Goal: Task Accomplishment & Management: Check status

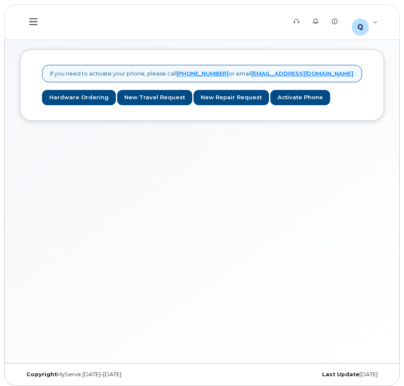
click at [34, 20] on icon at bounding box center [33, 21] width 8 height 9
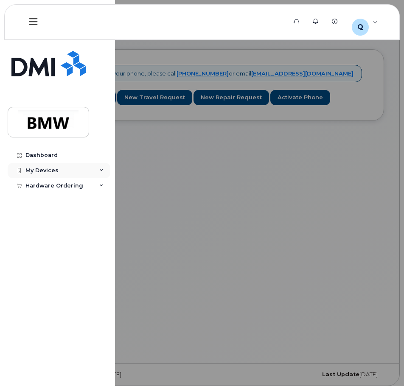
click at [52, 174] on div "My Devices" at bounding box center [59, 170] width 103 height 15
click at [61, 200] on div "Hardware Ordering" at bounding box center [54, 201] width 58 height 7
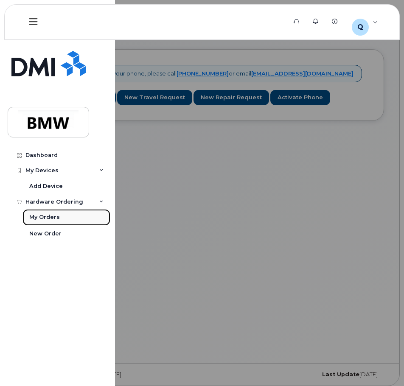
click at [50, 218] on div "My Orders" at bounding box center [44, 217] width 31 height 8
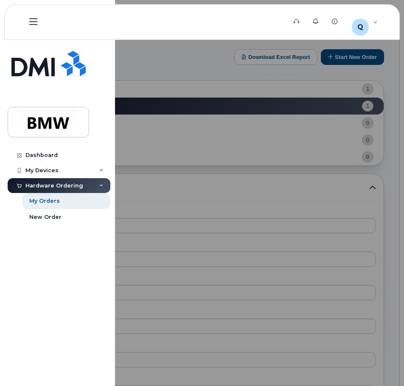
click at [156, 56] on div at bounding box center [202, 193] width 404 height 386
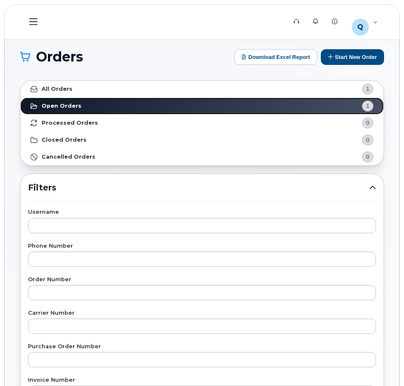
click at [81, 109] on link "Open Orders 1" at bounding box center [201, 106] width 363 height 17
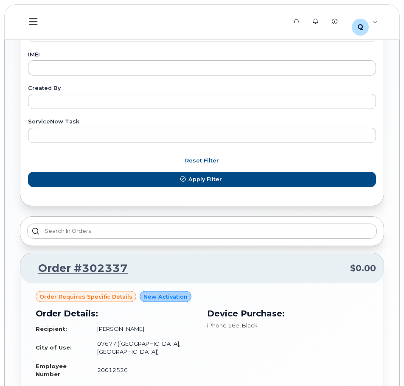
scroll to position [598, 0]
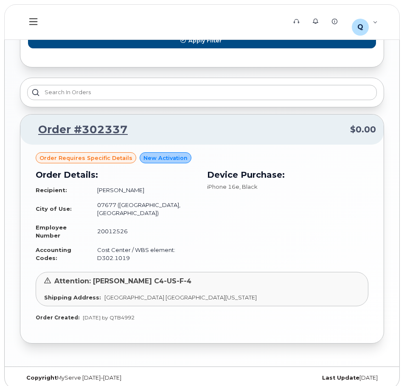
click at [105, 158] on span "Order requires Specific details" at bounding box center [85, 158] width 93 height 8
click at [100, 129] on link "Order #302337" at bounding box center [78, 129] width 100 height 15
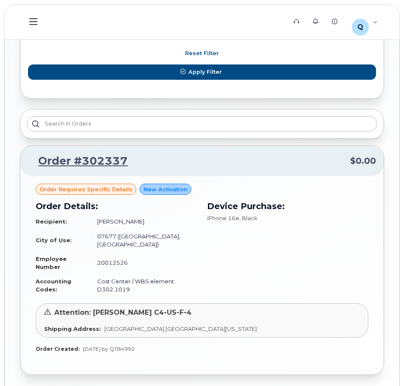
scroll to position [513, 0]
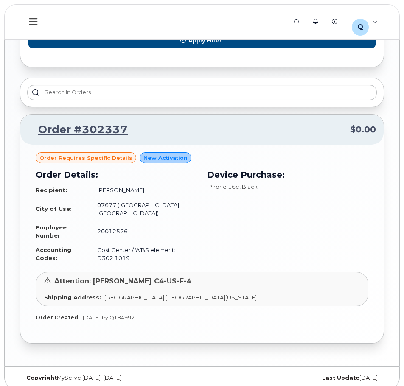
click at [100, 277] on span "Attention: [PERSON_NAME] C4-US-F-4" at bounding box center [122, 281] width 137 height 8
click at [45, 277] on icon at bounding box center [47, 280] width 7 height 7
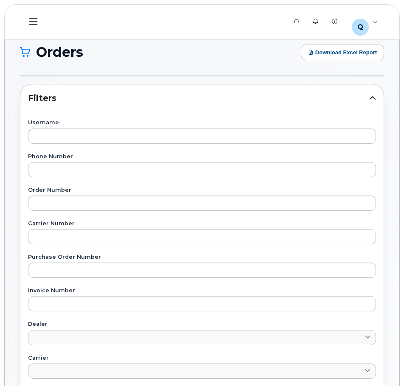
scroll to position [0, 0]
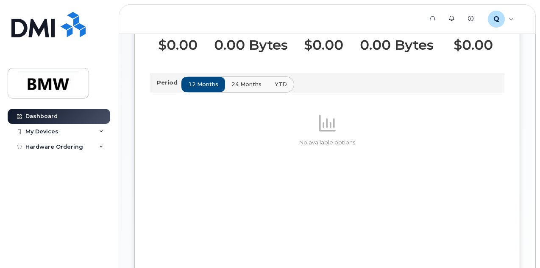
scroll to position [277, 0]
click at [55, 143] on div "Hardware Ordering" at bounding box center [54, 146] width 58 height 7
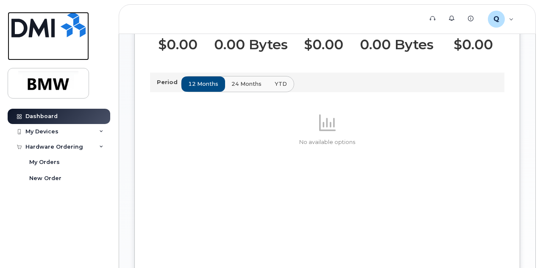
click at [49, 19] on img at bounding box center [48, 24] width 74 height 25
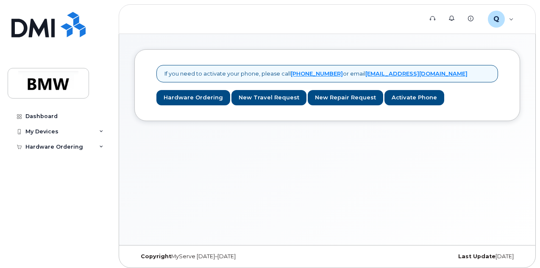
scroll to position [4, 0]
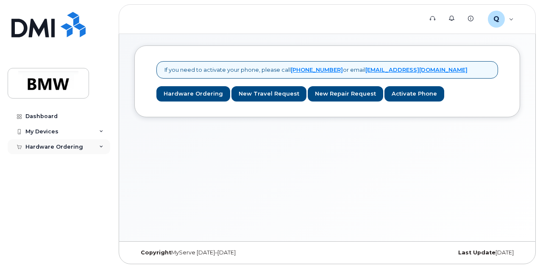
click at [79, 150] on div "Hardware Ordering" at bounding box center [59, 146] width 103 height 15
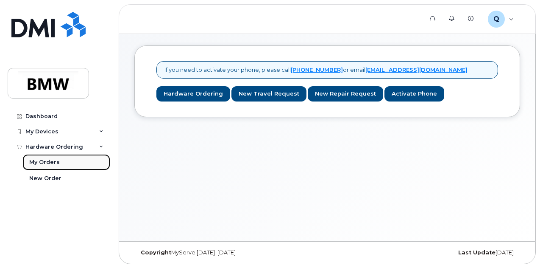
click at [52, 162] on div "My Orders" at bounding box center [44, 162] width 31 height 8
